Goal: Task Accomplishment & Management: Complete application form

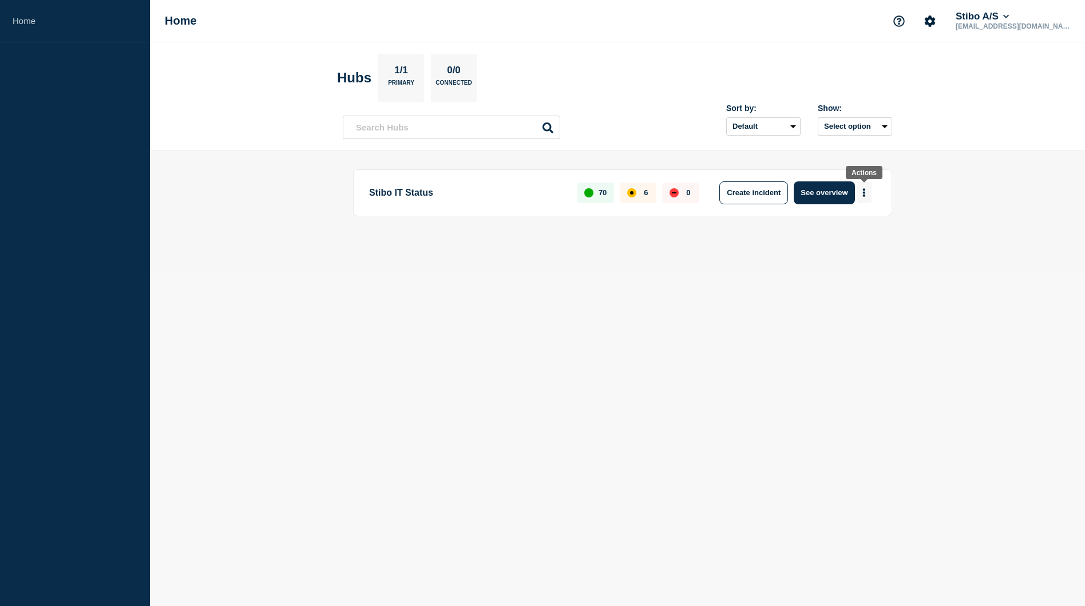
click at [866, 192] on button "More actions" at bounding box center [864, 192] width 15 height 21
click at [868, 226] on button "Create maintenance" at bounding box center [859, 227] width 77 height 10
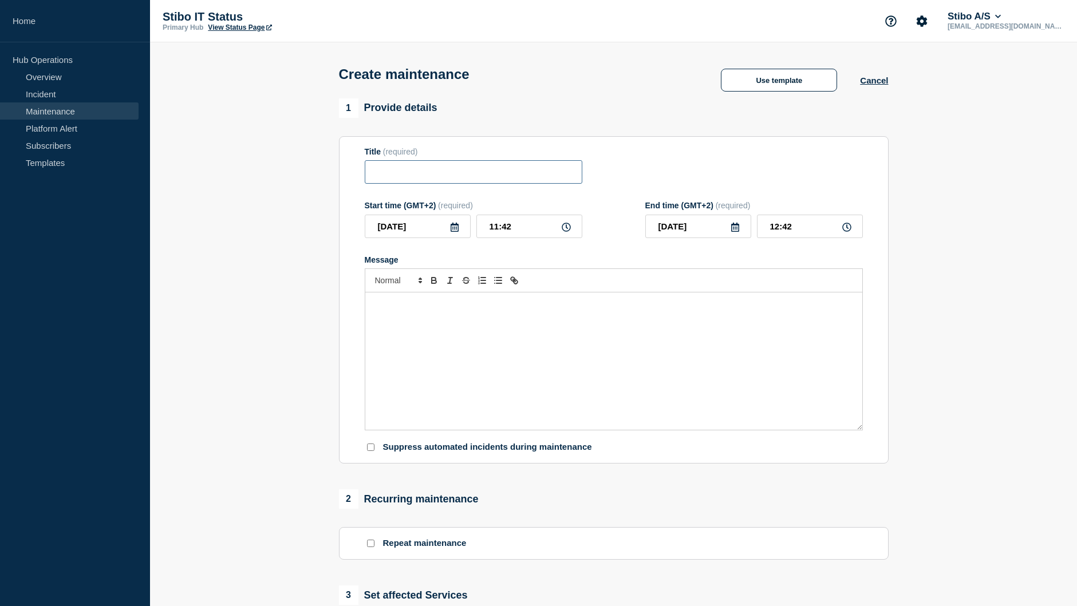
click at [472, 179] on input "Title" at bounding box center [473, 171] width 217 height 23
type input "PrintVis opdateres"
click at [454, 227] on icon at bounding box center [454, 227] width 8 height 9
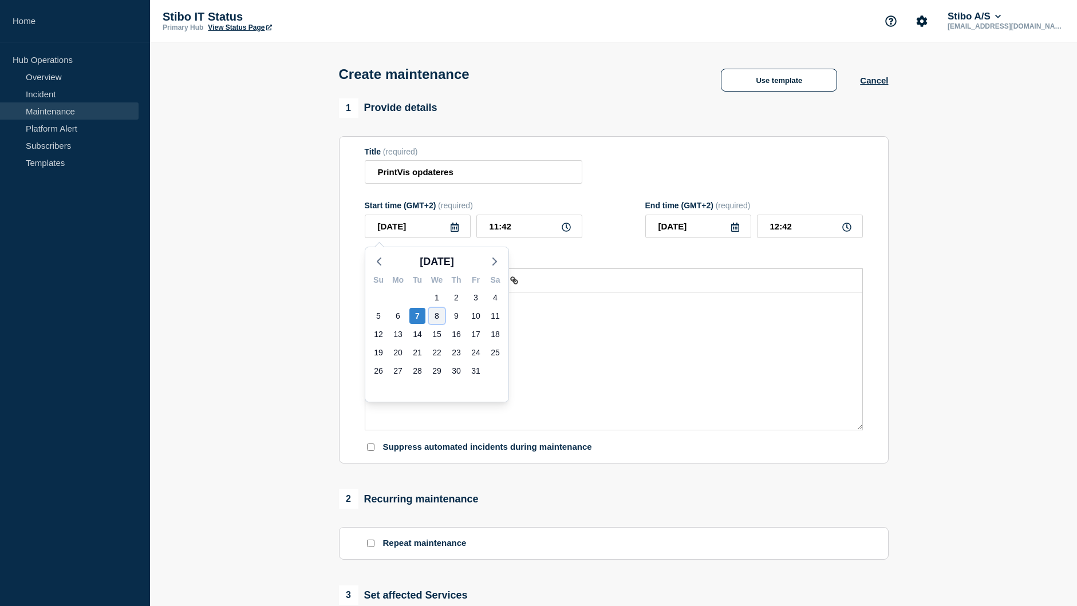
click at [436, 315] on div "8" at bounding box center [437, 316] width 16 height 16
type input "[DATE]"
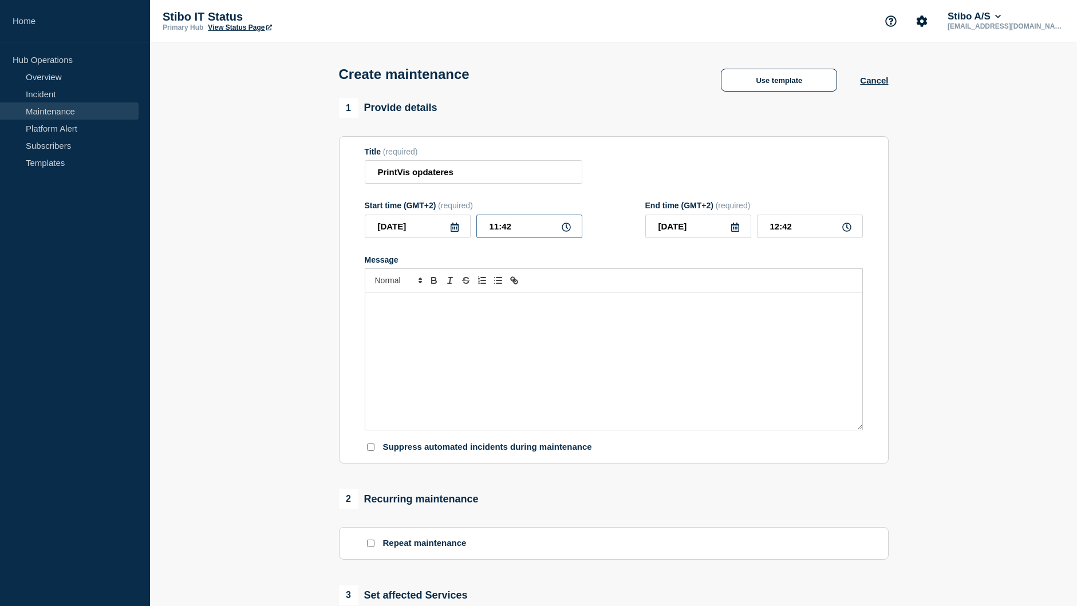
drag, startPoint x: 516, startPoint y: 232, endPoint x: 460, endPoint y: 231, distance: 56.1
click at [460, 231] on div "[DATE] 11:42" at bounding box center [473, 226] width 217 height 23
type input "07:30"
click at [800, 231] on input "08:30" at bounding box center [810, 226] width 106 height 23
type input "08:00"
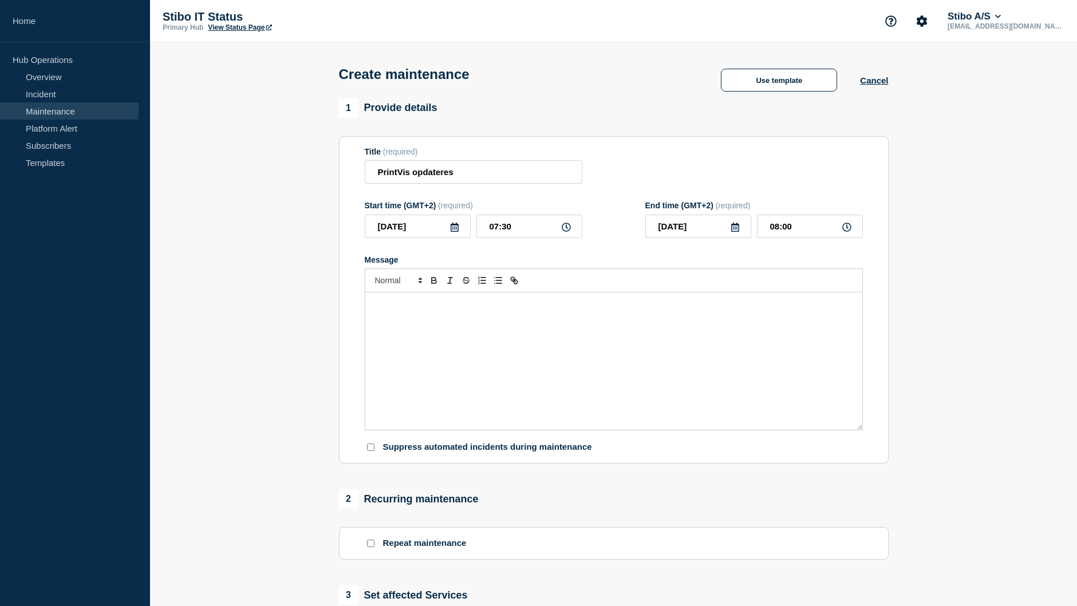
click at [497, 310] on p "Message" at bounding box center [614, 304] width 480 height 10
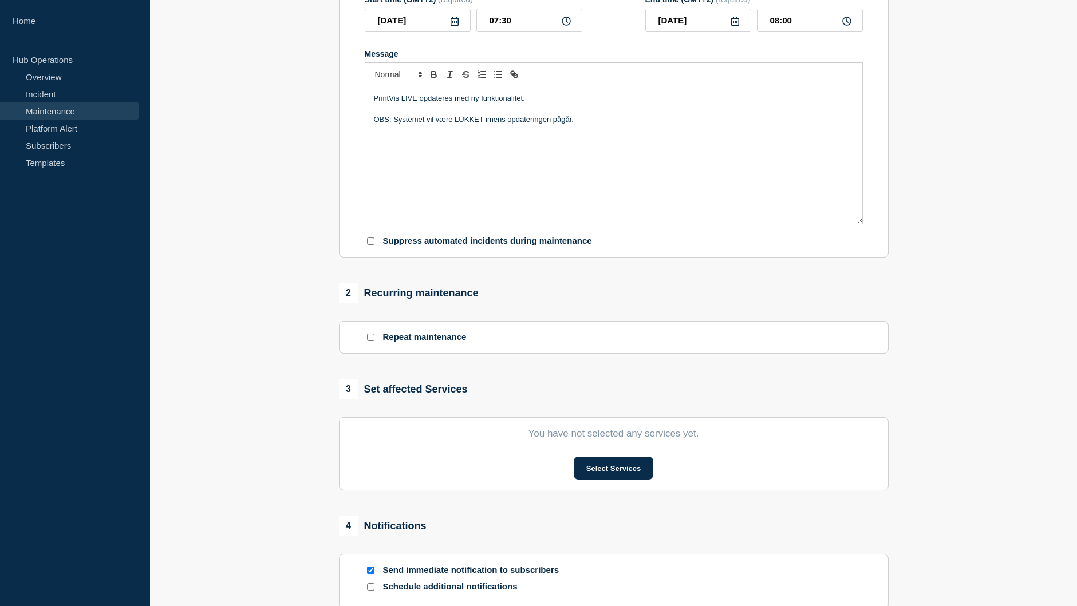
scroll to position [229, 0]
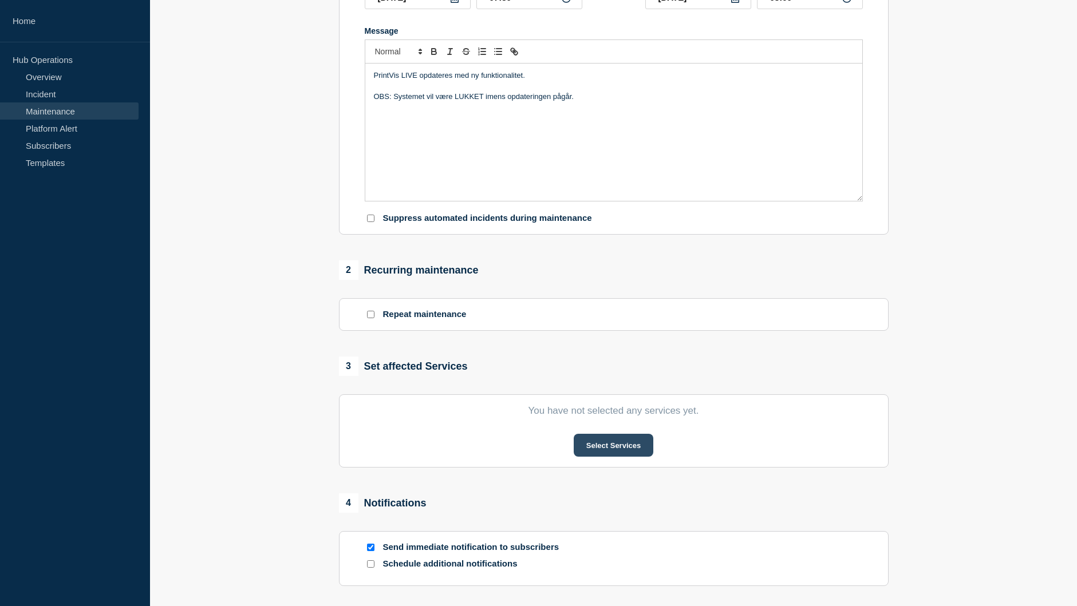
click at [587, 452] on button "Select Services" at bounding box center [613, 445] width 80 height 23
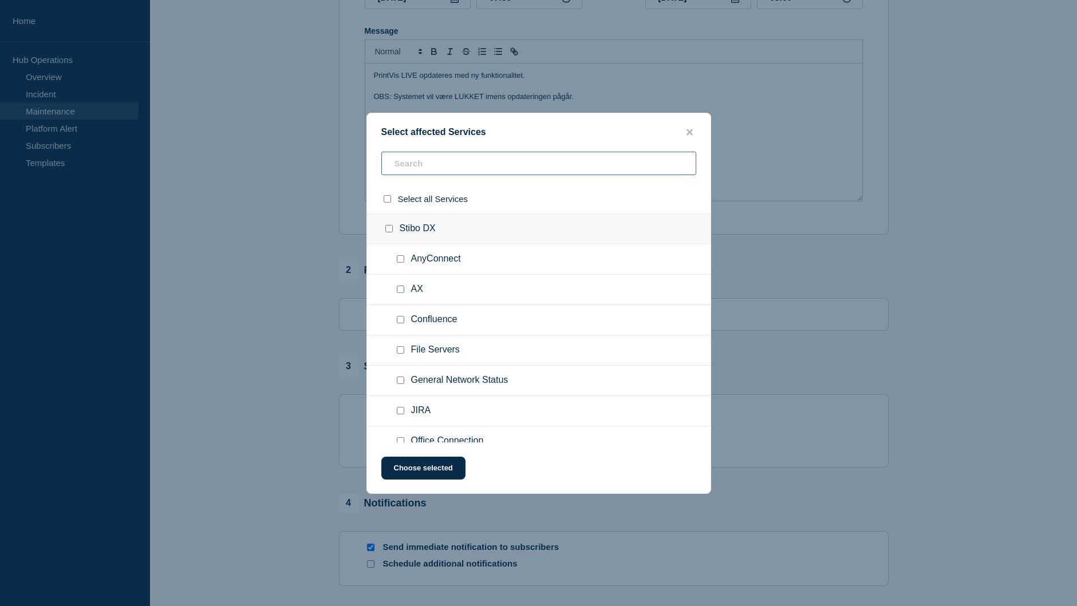
click at [465, 163] on input "text" at bounding box center [538, 163] width 315 height 23
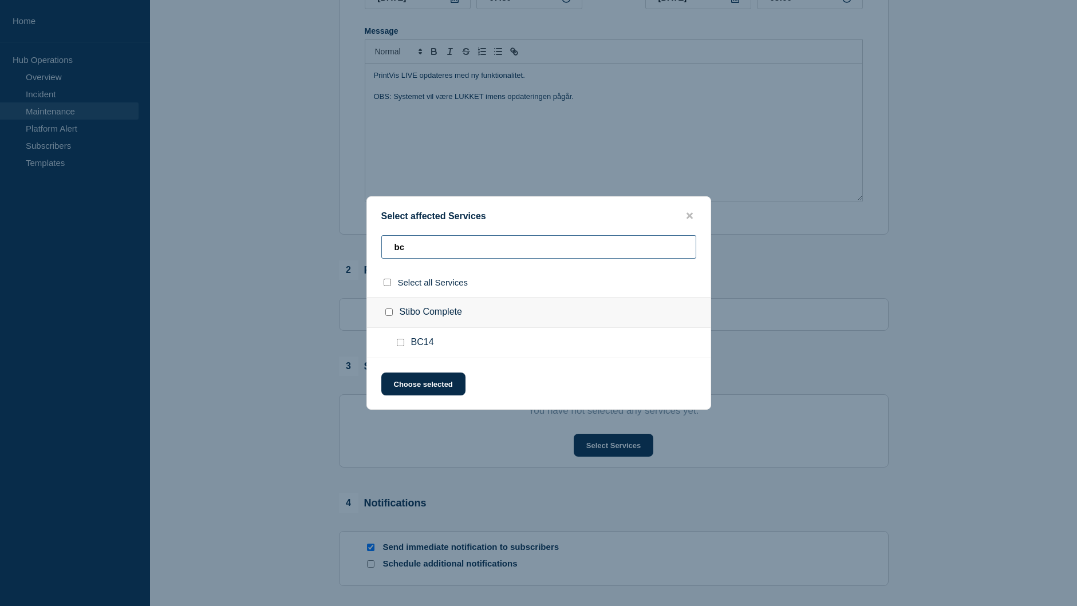
type input "bc"
click at [401, 343] on input "BC14 checkbox" at bounding box center [400, 342] width 7 height 7
checkbox input "true"
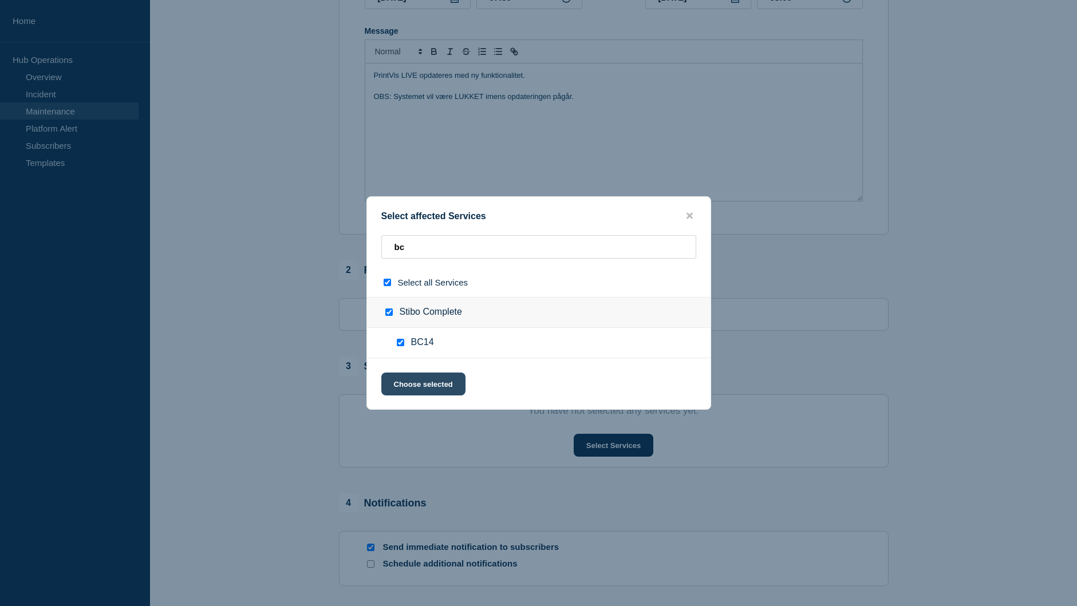
click at [419, 383] on button "Choose selected" at bounding box center [423, 384] width 84 height 23
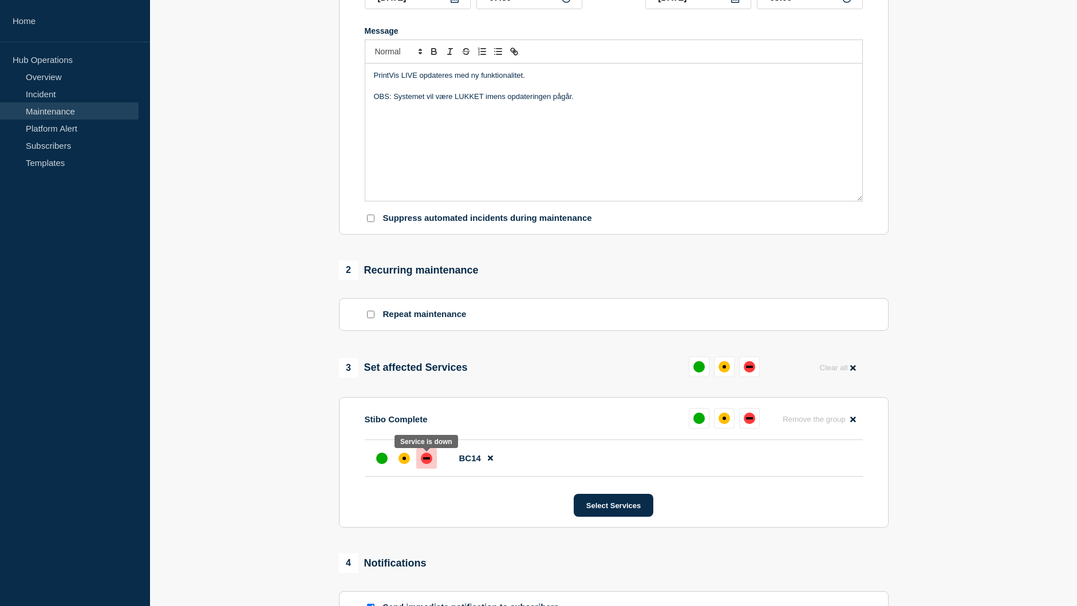
click at [424, 460] on div "down" at bounding box center [426, 458] width 7 height 2
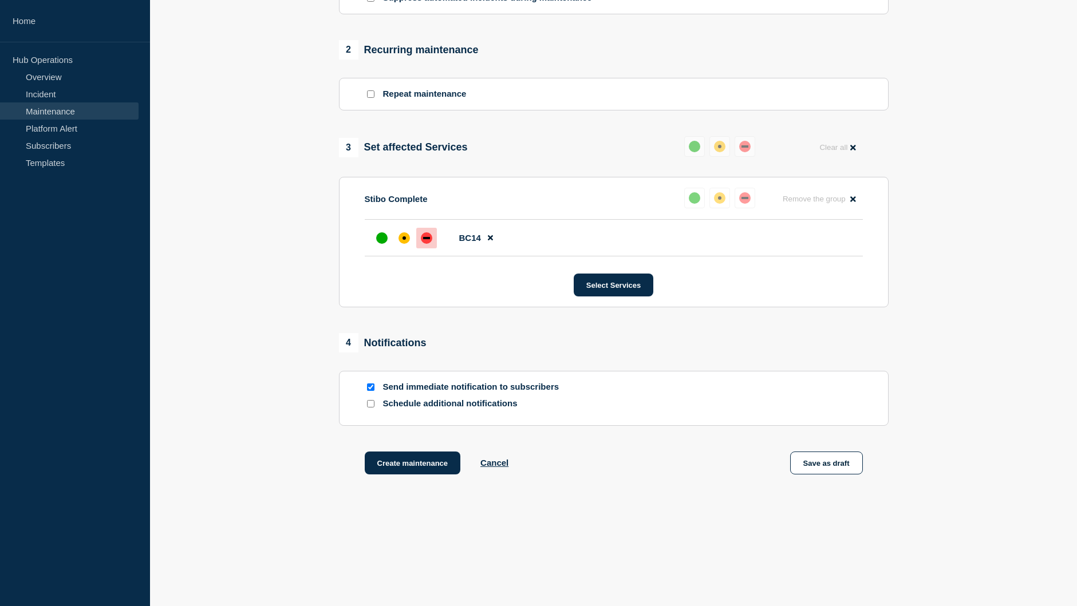
scroll to position [452, 0]
click at [372, 405] on input "Schedule additional notifications" at bounding box center [370, 403] width 7 height 7
checkbox input "true"
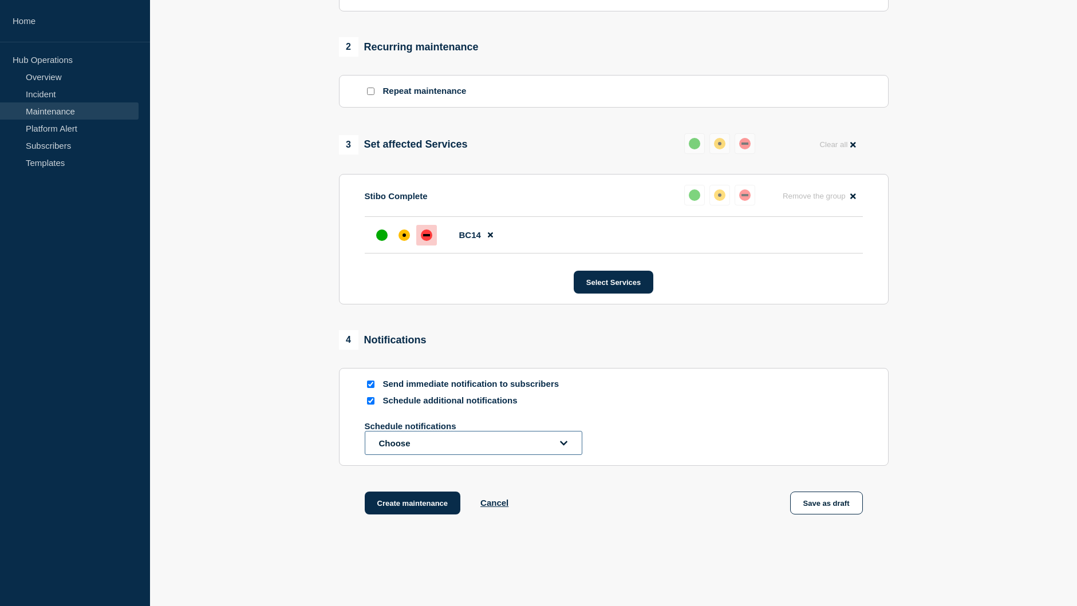
click at [563, 446] on icon "open dropdown" at bounding box center [563, 443] width 7 height 9
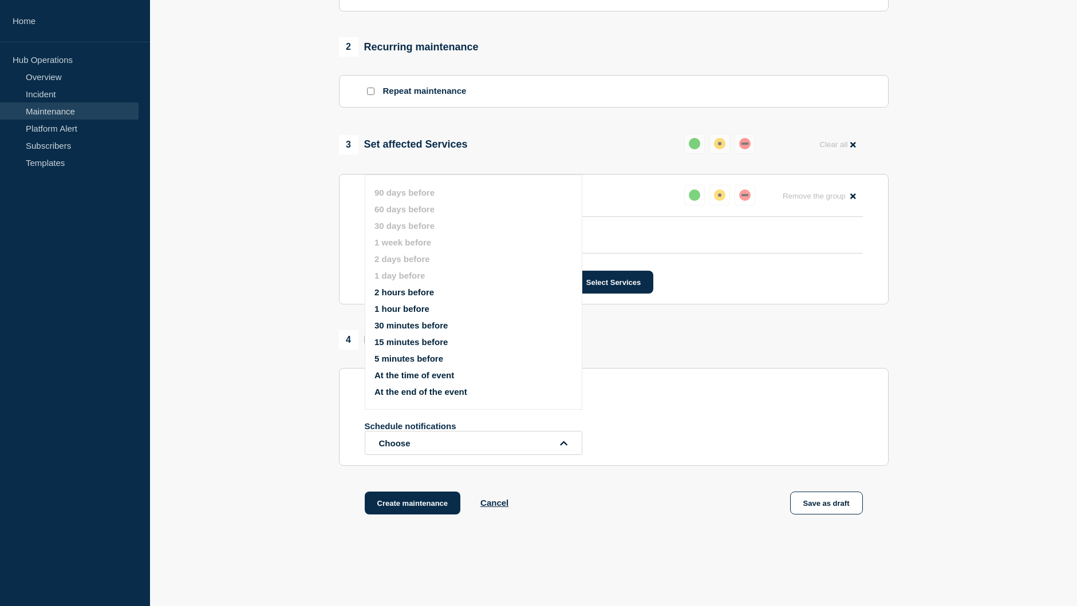
click at [422, 337] on button "15 minutes before" at bounding box center [410, 342] width 73 height 10
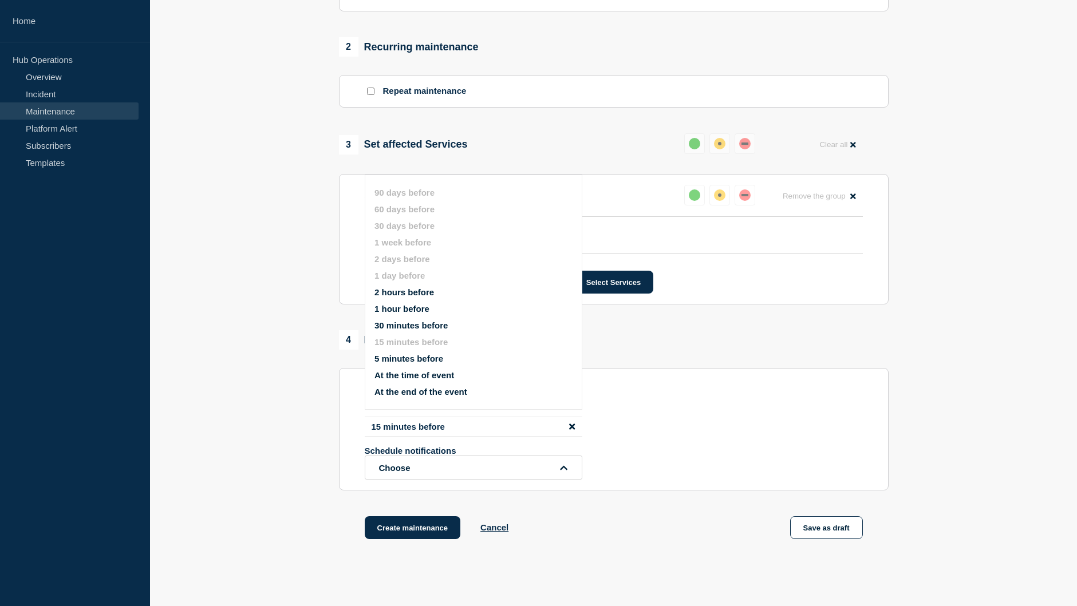
click at [625, 559] on div "Create maintenance Cancel Save as draft" at bounding box center [613, 542] width 549 height 52
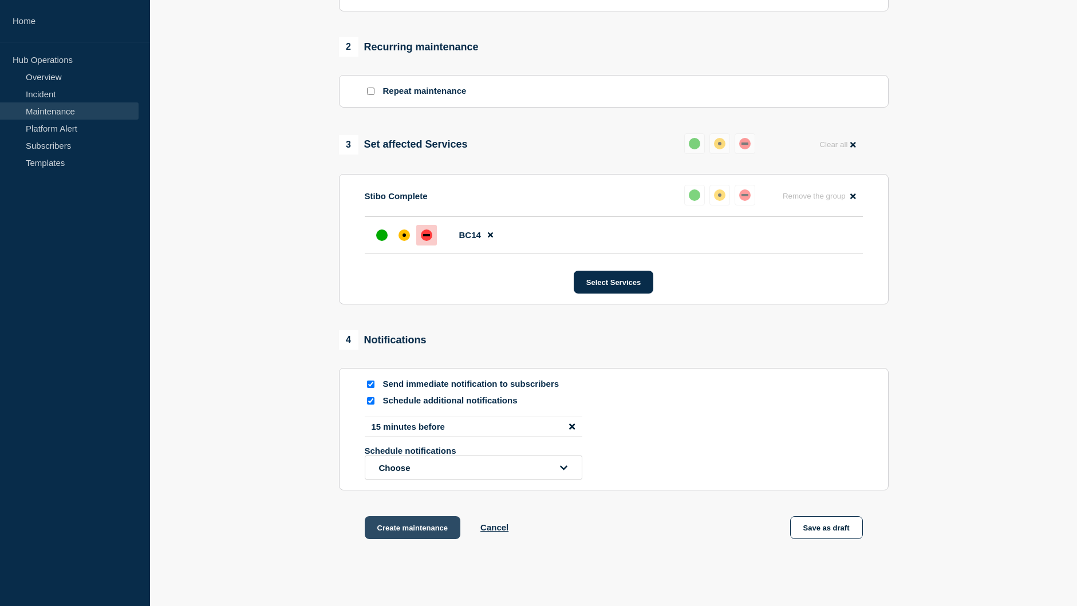
click at [426, 533] on button "Create maintenance" at bounding box center [413, 527] width 96 height 23
